Goal: Task Accomplishment & Management: Complete application form

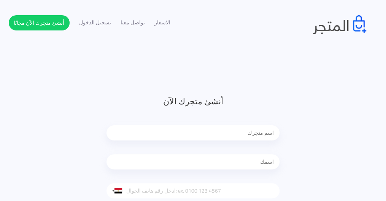
click at [247, 134] on input "text" at bounding box center [193, 132] width 173 height 15
type input "hannouche"
click at [256, 165] on input "text" at bounding box center [193, 161] width 173 height 15
type input "[PERSON_NAME]"
type input "[EMAIL_ADDRESS][DOMAIN_NAME]"
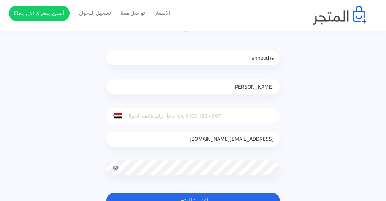
scroll to position [76, 0]
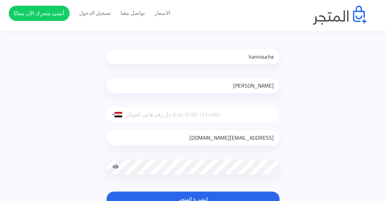
click at [191, 114] on input "tel" at bounding box center [193, 114] width 173 height 15
click at [119, 113] on div at bounding box center [118, 114] width 8 height 5
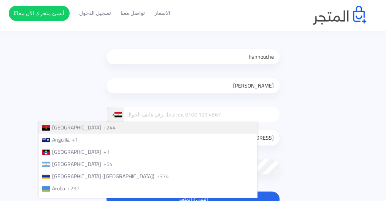
scroll to position [46, 0]
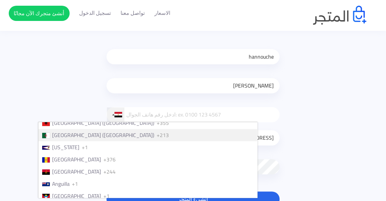
click at [125, 137] on span "[GEOGRAPHIC_DATA] (‫[GEOGRAPHIC_DATA]‬‎)" at bounding box center [103, 135] width 102 height 10
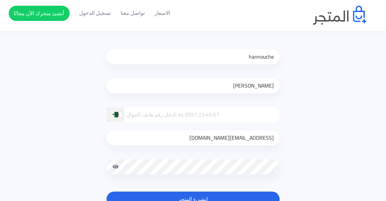
type input "à"
type input "^"
click at [107, 191] on button "انشيء المتجر" at bounding box center [193, 198] width 173 height 15
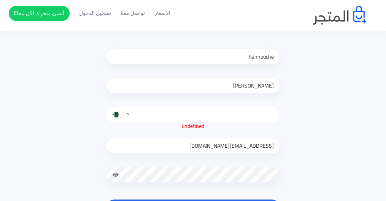
click at [140, 112] on input "^" at bounding box center [193, 114] width 173 height 15
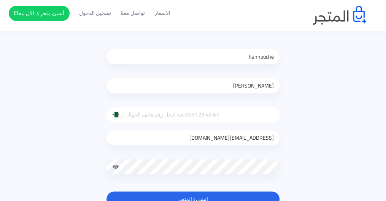
type input "@"
type input "à"
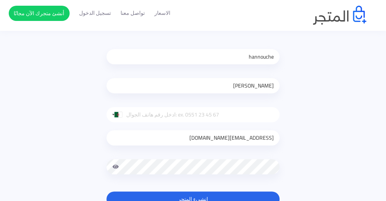
type input "à"
type input "@"
type input "à"
type input "0550827416"
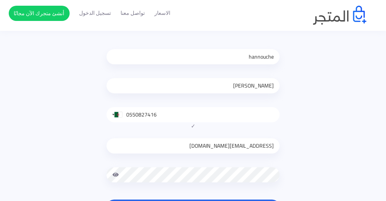
scroll to position [91, 0]
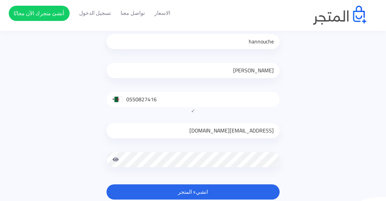
click at [242, 193] on button "انشيء المتجر" at bounding box center [193, 191] width 173 height 15
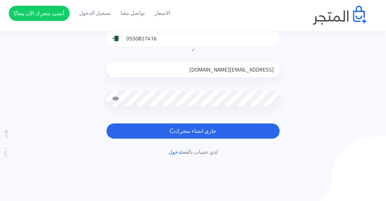
scroll to position [167, 0]
